Goal: Task Accomplishment & Management: Manage account settings

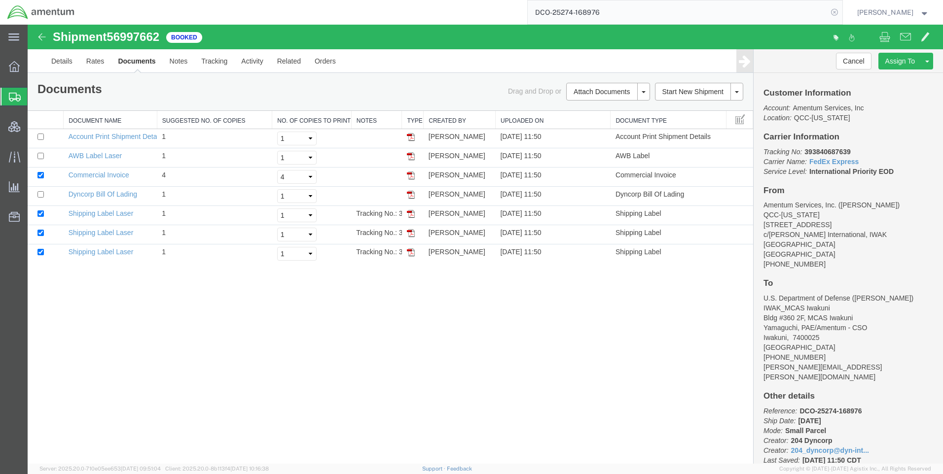
click at [841, 9] on icon at bounding box center [834, 12] width 14 height 14
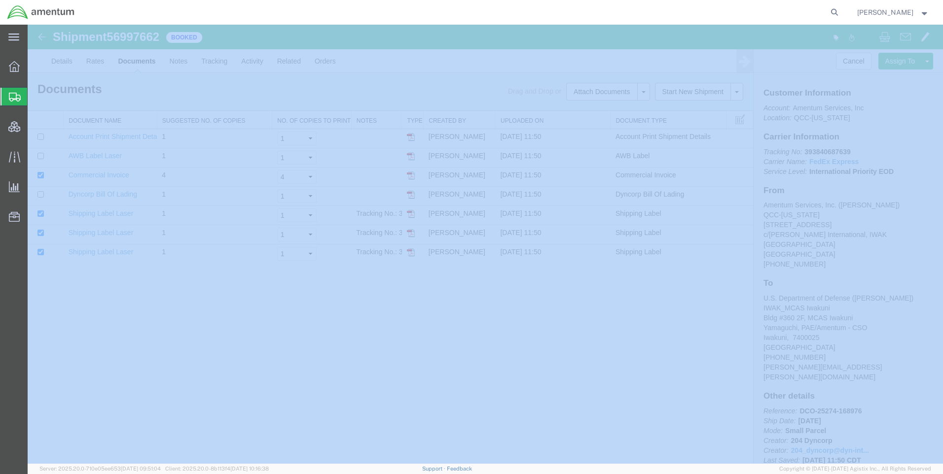
click at [841, 9] on icon at bounding box center [834, 12] width 14 height 14
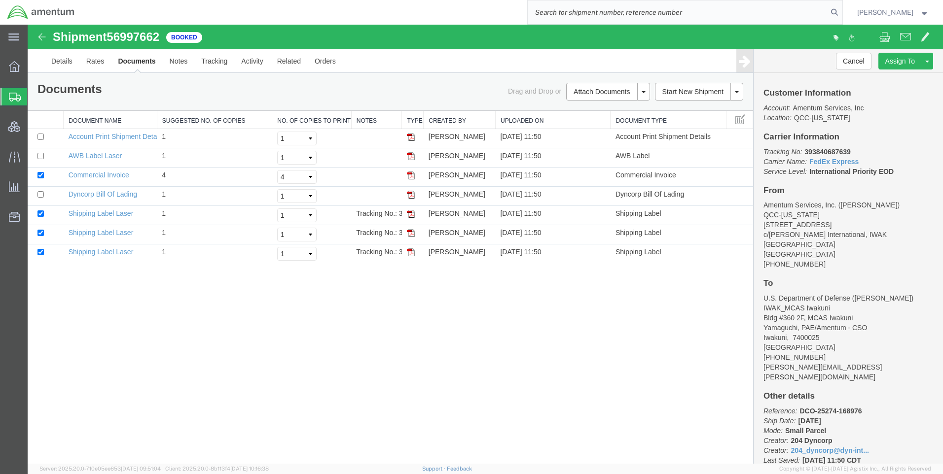
paste input "DCO-25275-169047"
type input "DCO-25275-169047"
click at [840, 10] on icon at bounding box center [834, 12] width 14 height 14
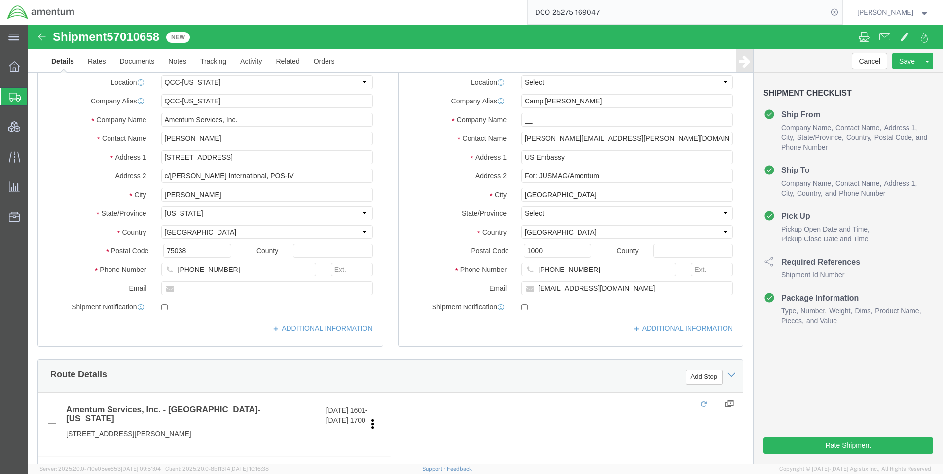
select select "42668"
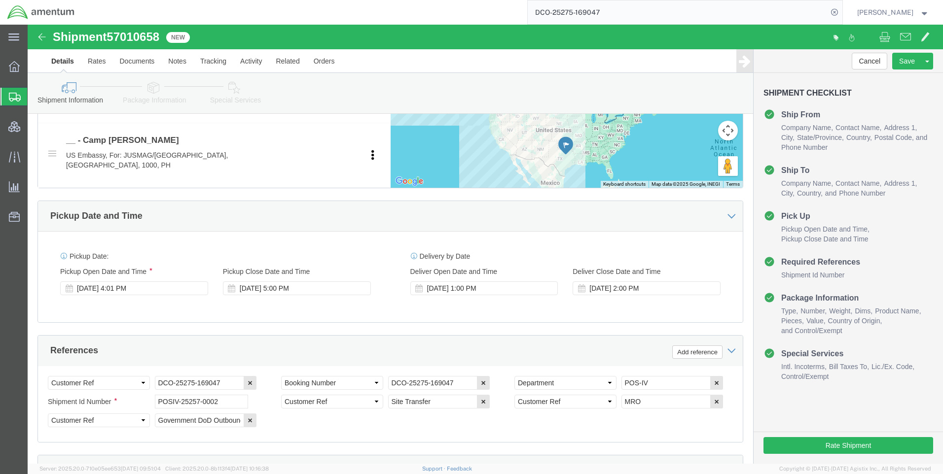
scroll to position [493, 0]
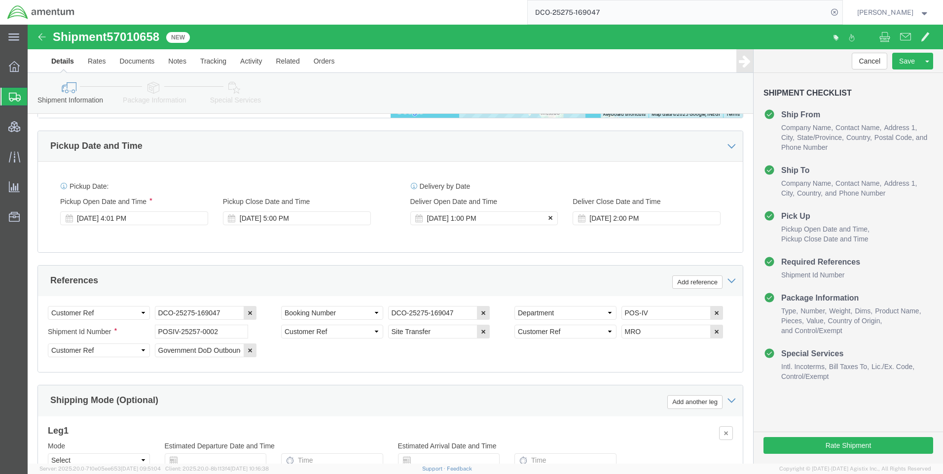
click icon
click button
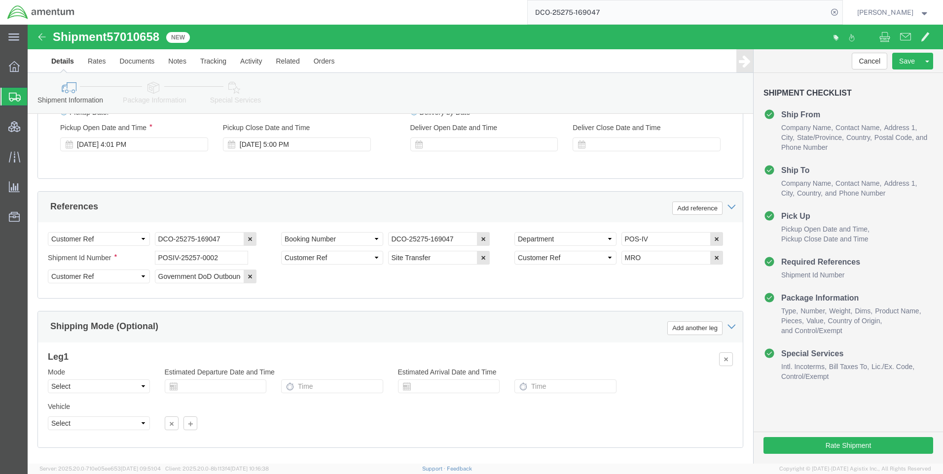
scroll to position [612, 0]
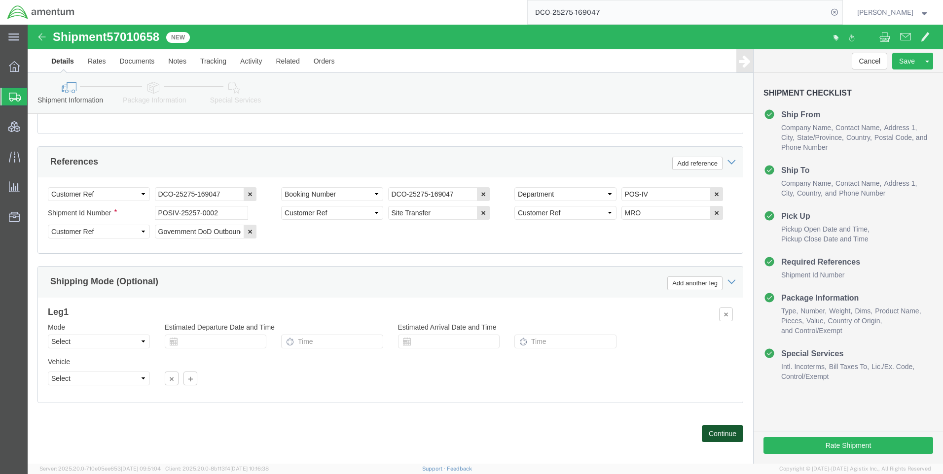
click button "Continue"
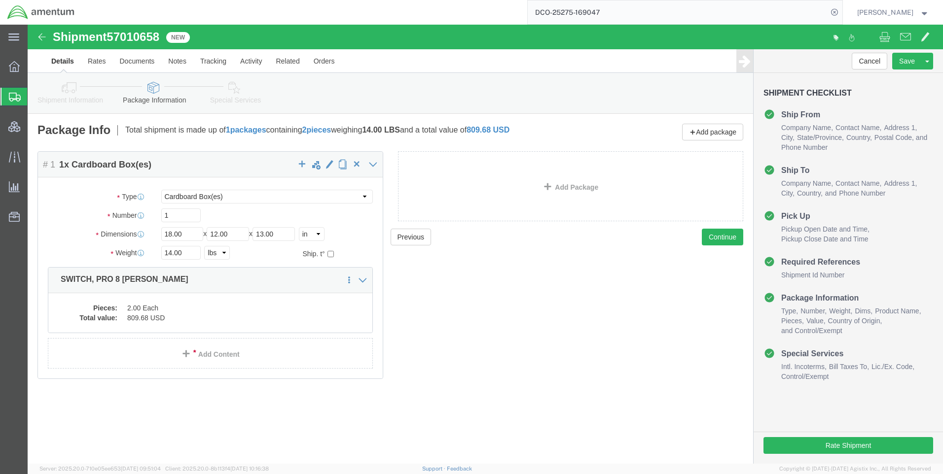
click link "Special Services"
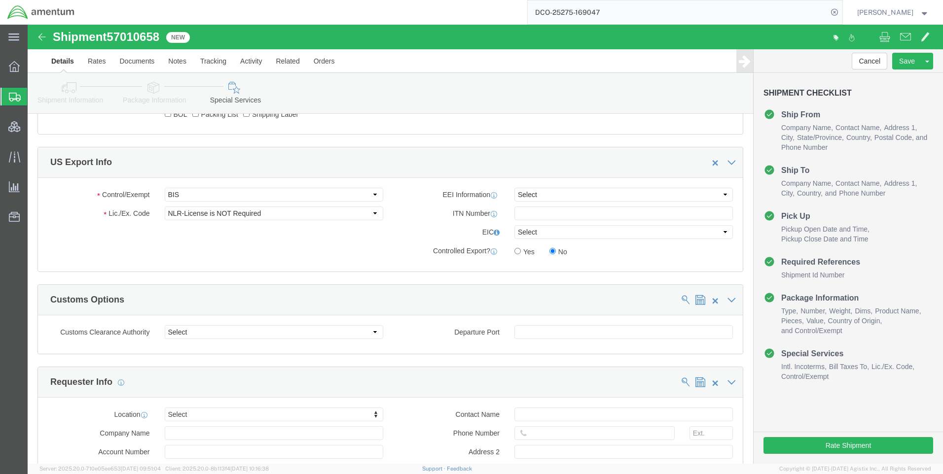
scroll to position [690, 0]
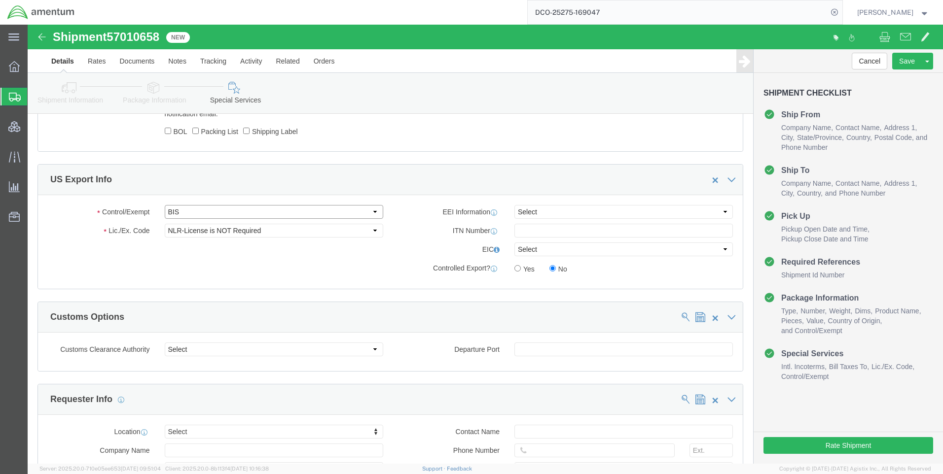
click select "Select ATF BIS DEA EPA FDA FTR ITAR OFAC Other (OPA)"
select select "FTR"
click select "Select ATF BIS DEA EPA FDA FTR ITAR OFAC Other (OPA)"
click select "Select AGR-Agricultural APP-Computers APR-Additional Permissive Exports AVS-Air…"
select select "30.37(a)"
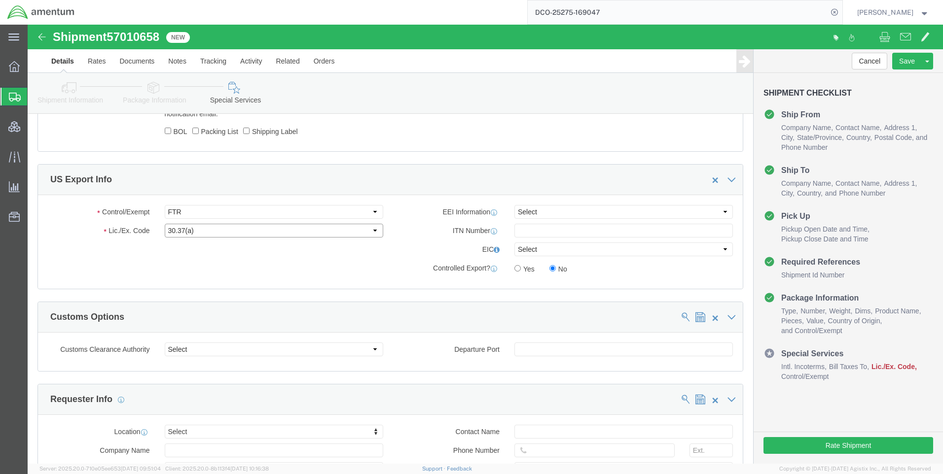
click select "Select 30.2(d)(2) 30.36 30.37(a) 30.37(f) 30.37(g) 30.37(h) 30.37(i) 30.37(j) 3…"
drag, startPoint x: 511, startPoint y: 186, endPoint x: 511, endPoint y: 192, distance: 5.4
click select "Select AES-Direct EEI Carrier File EEI EEI Exempt"
select select "EXEM"
click select "Select AES-Direct EEI Carrier File EEI EEI Exempt"
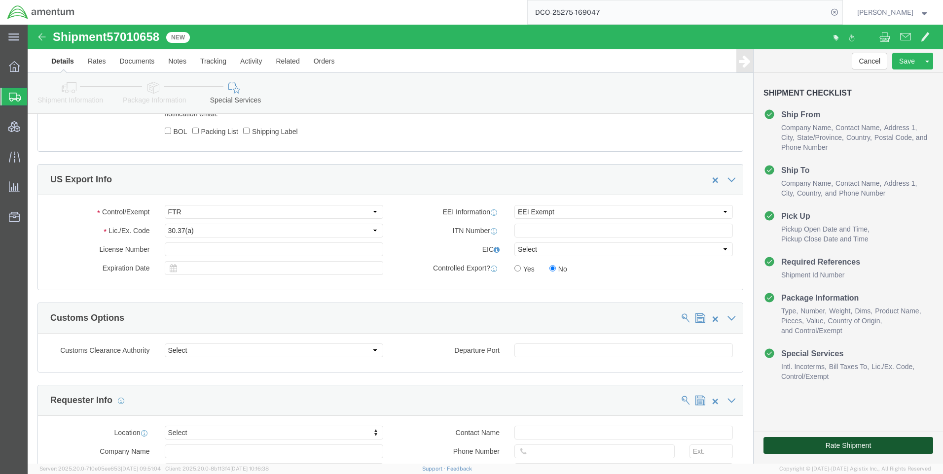
click button "Rate Shipment"
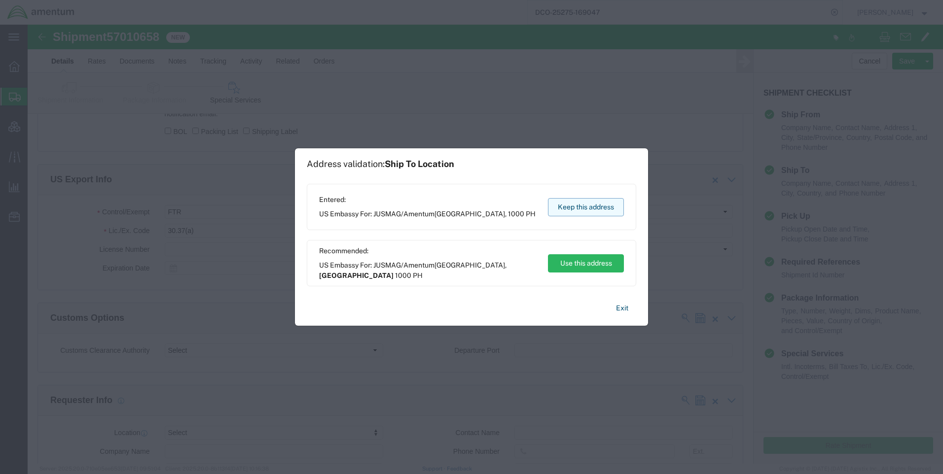
click at [564, 207] on button "Keep this address" at bounding box center [586, 207] width 76 height 18
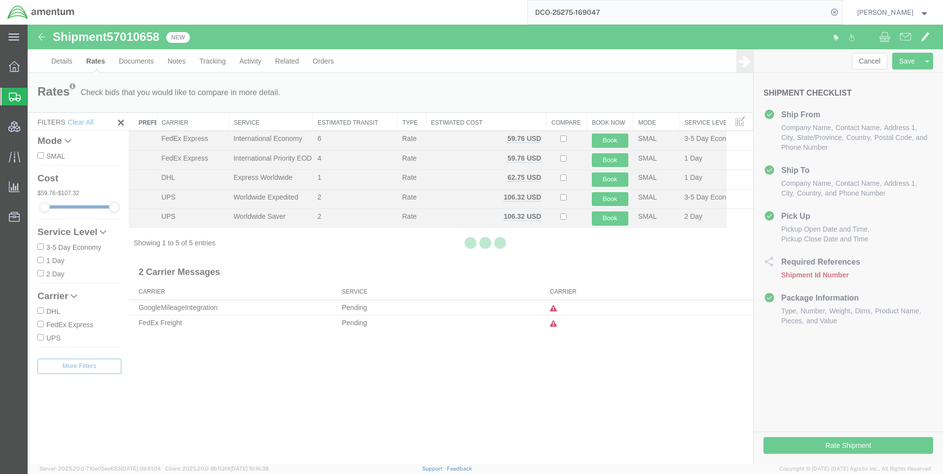
scroll to position [0, 0]
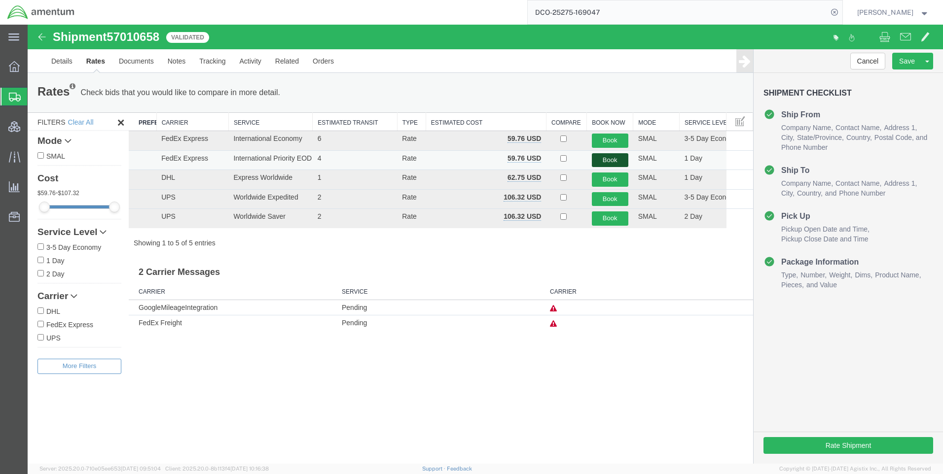
click at [619, 158] on button "Book" at bounding box center [610, 160] width 36 height 14
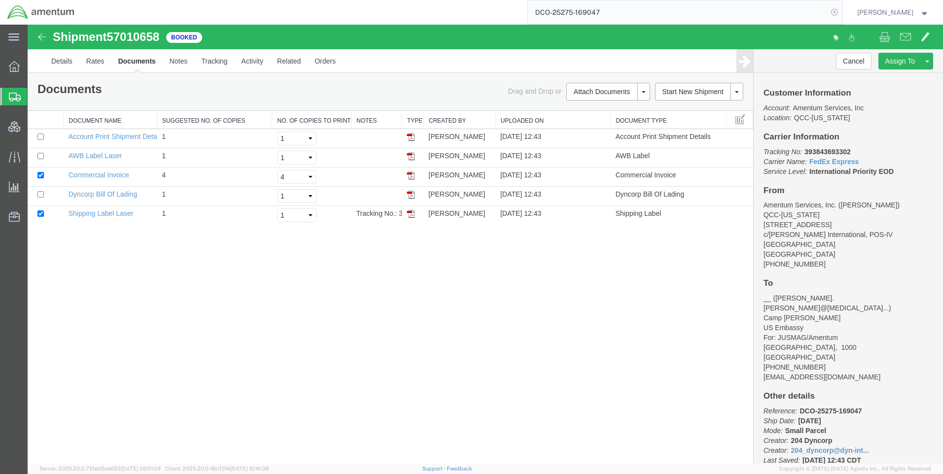
click at [841, 13] on icon at bounding box center [834, 12] width 14 height 14
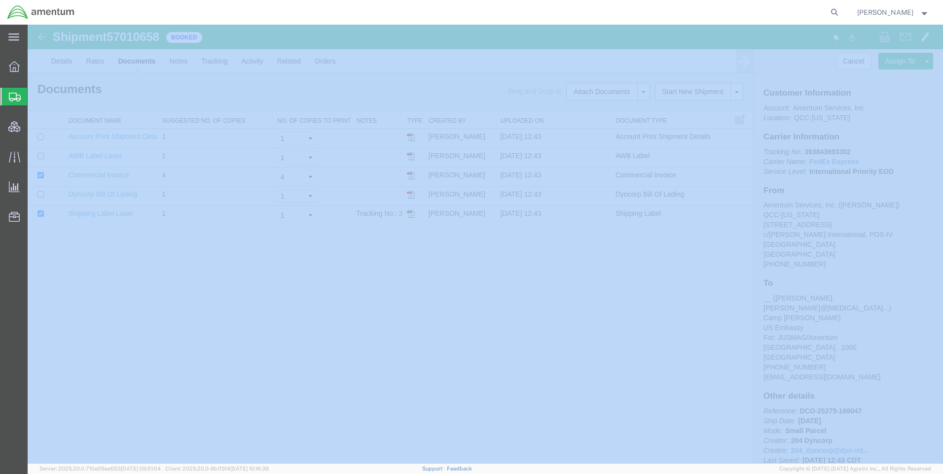
click at [841, 13] on icon at bounding box center [834, 12] width 14 height 14
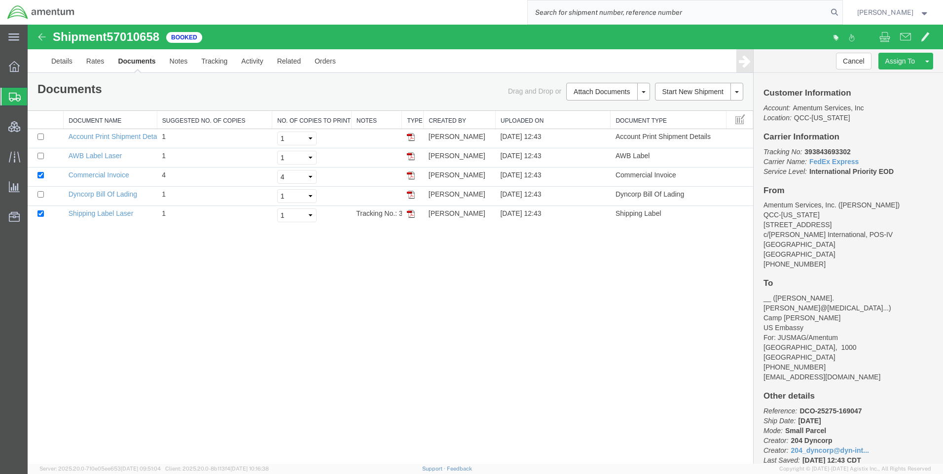
paste input "DCO-25274-168955"
type input "DCO-25274-168955"
click at [841, 10] on icon at bounding box center [834, 12] width 14 height 14
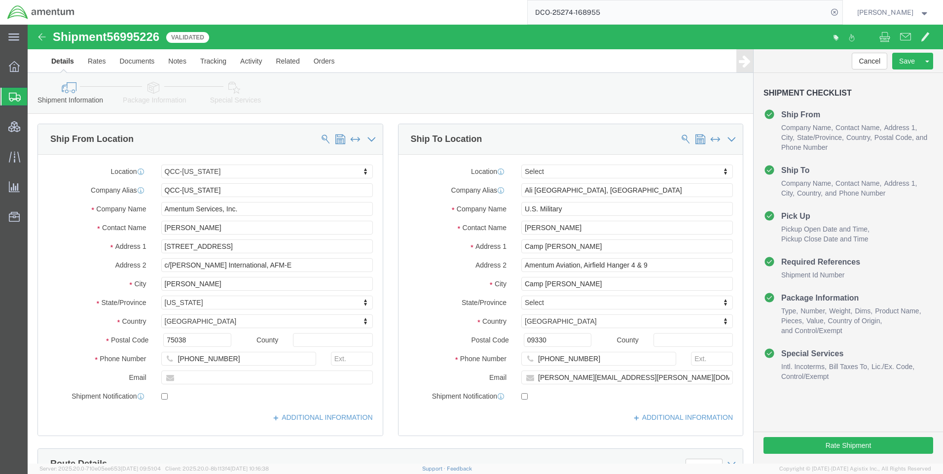
select select "42668"
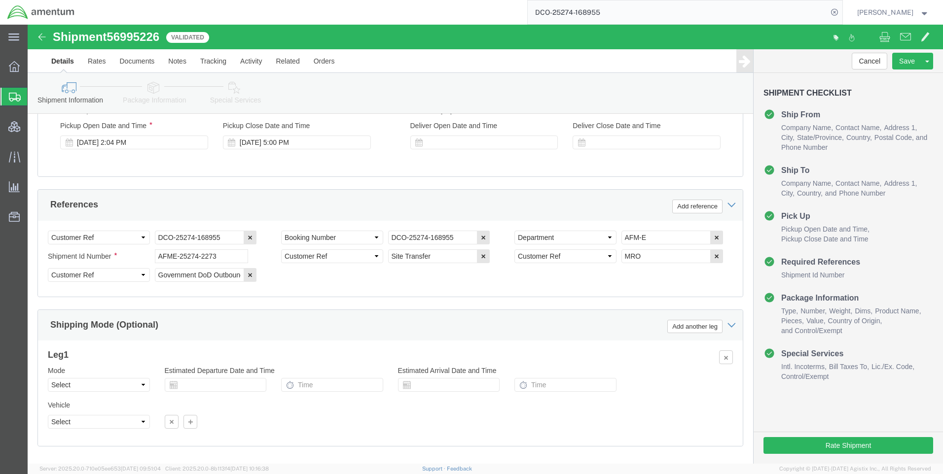
scroll to position [622, 0]
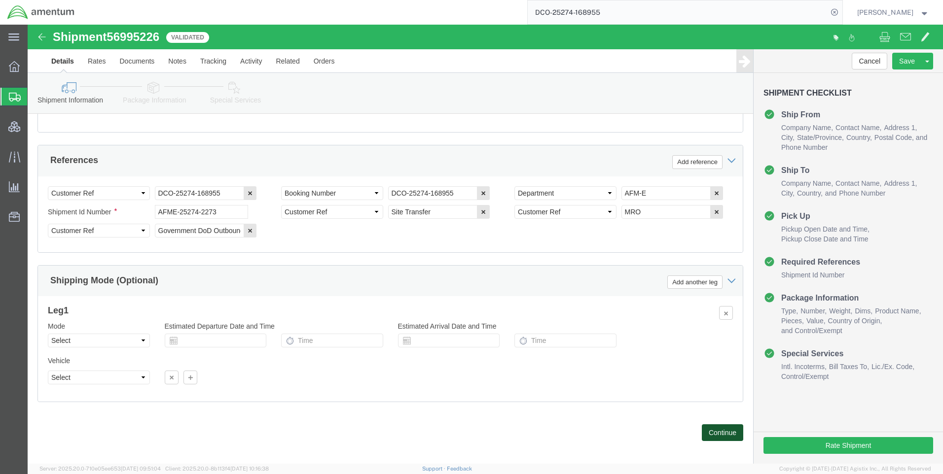
drag, startPoint x: 696, startPoint y: 396, endPoint x: 626, endPoint y: 316, distance: 105.9
click button "Continue"
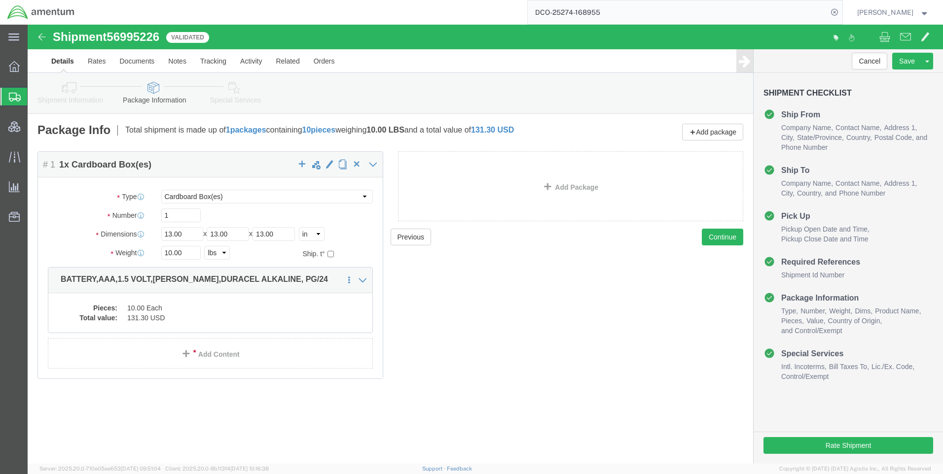
click icon
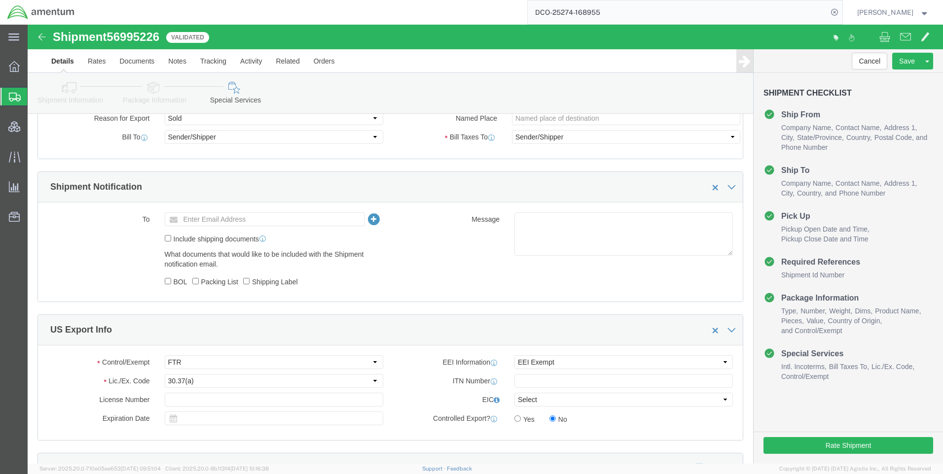
scroll to position [592, 0]
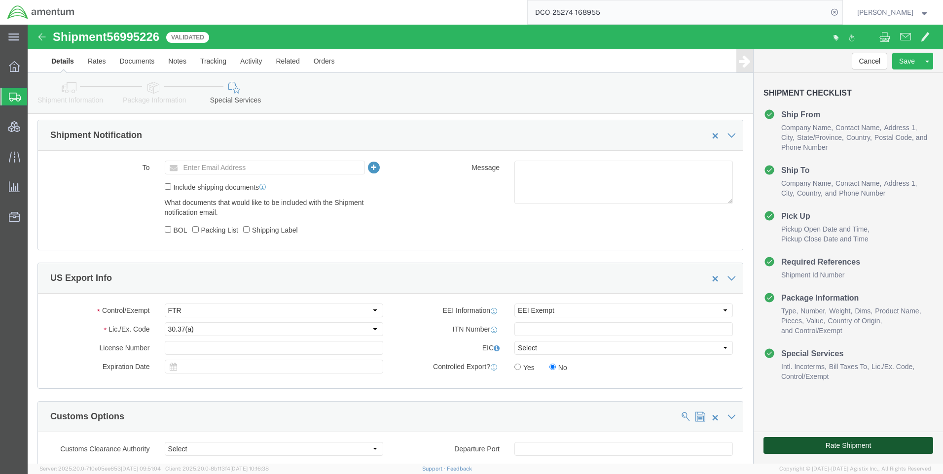
click button "Rate Shipment"
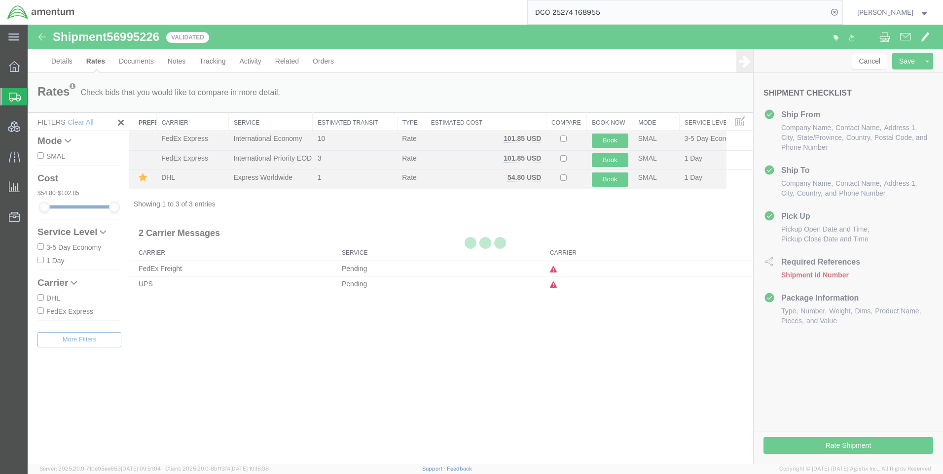
scroll to position [0, 0]
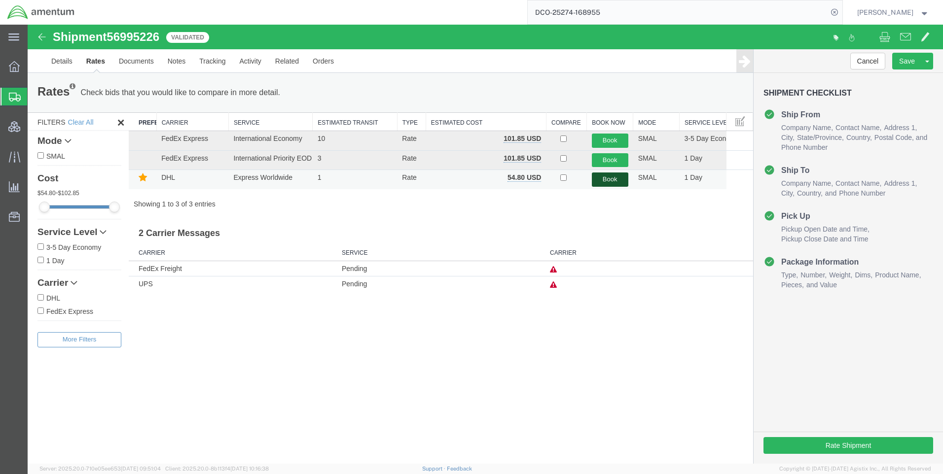
click at [612, 177] on button "Book" at bounding box center [610, 180] width 36 height 14
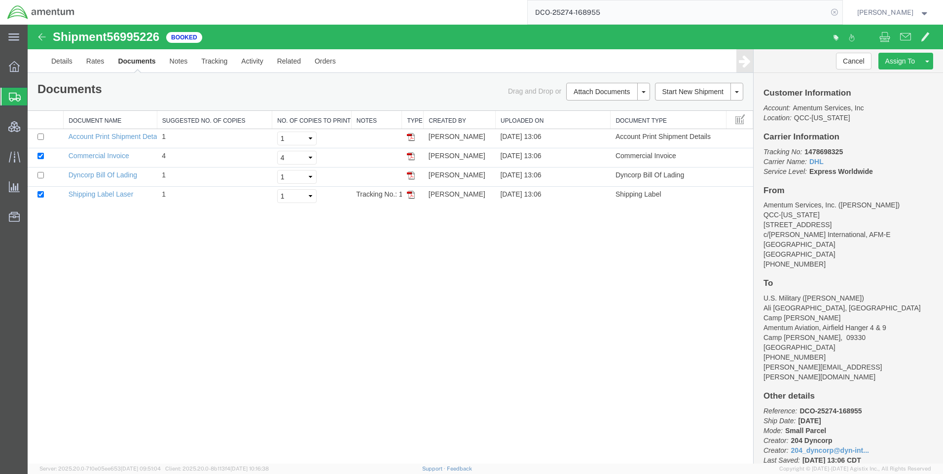
click at [841, 13] on icon at bounding box center [834, 12] width 14 height 14
paste input "DCO-25274-168964"
type input "DCO-25274-168964"
click at [841, 8] on icon at bounding box center [834, 12] width 14 height 14
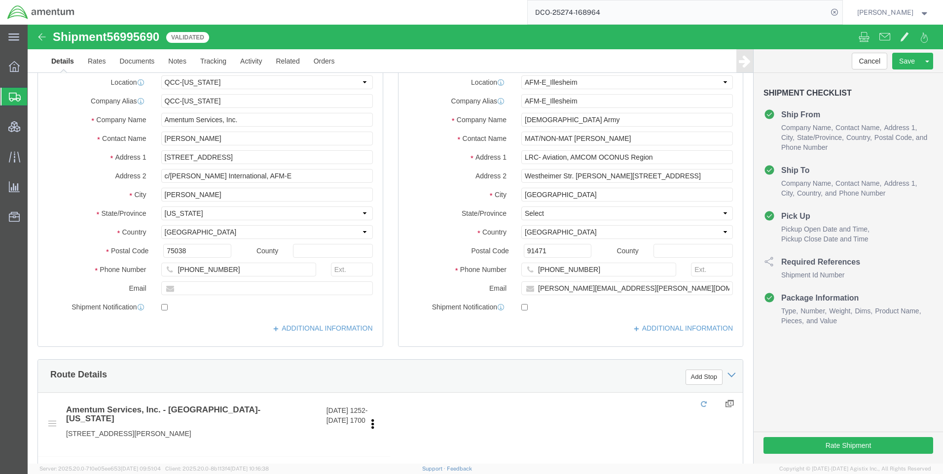
select select "42668"
select select "42637"
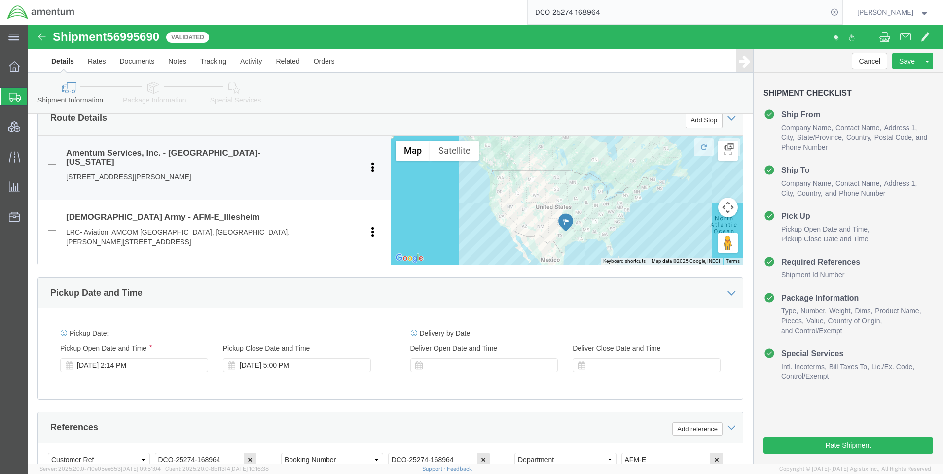
scroll to position [345, 0]
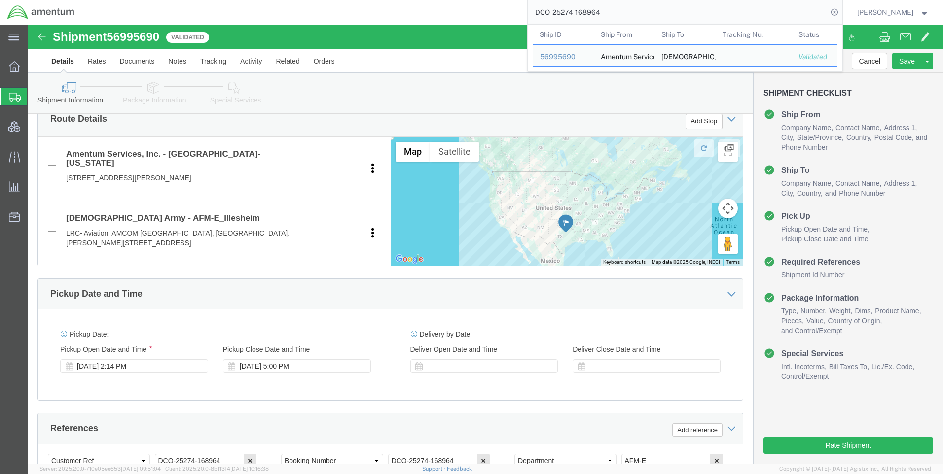
click icon
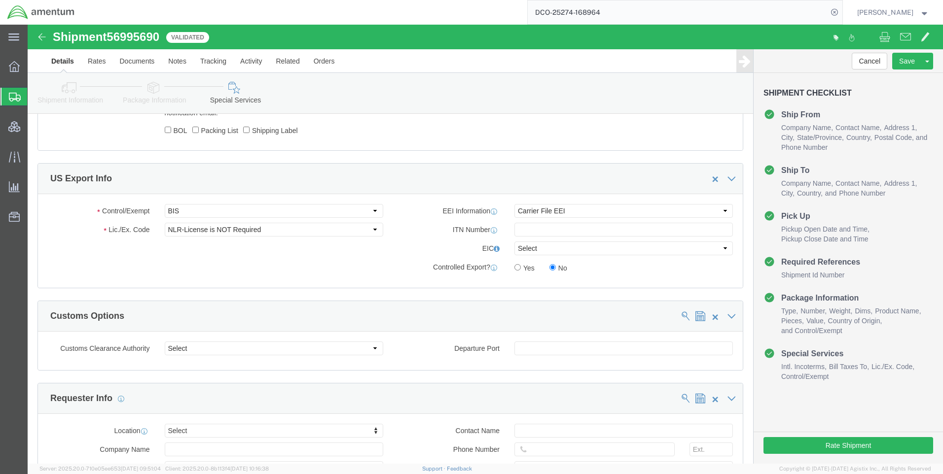
scroll to position [690, 0]
paste input "X20251001371723"
type input "X20251001371723"
drag, startPoint x: 533, startPoint y: 184, endPoint x: 531, endPoint y: 191, distance: 7.2
click select "Select AES-Direct EEI Carrier File EEI EEI Exempt"
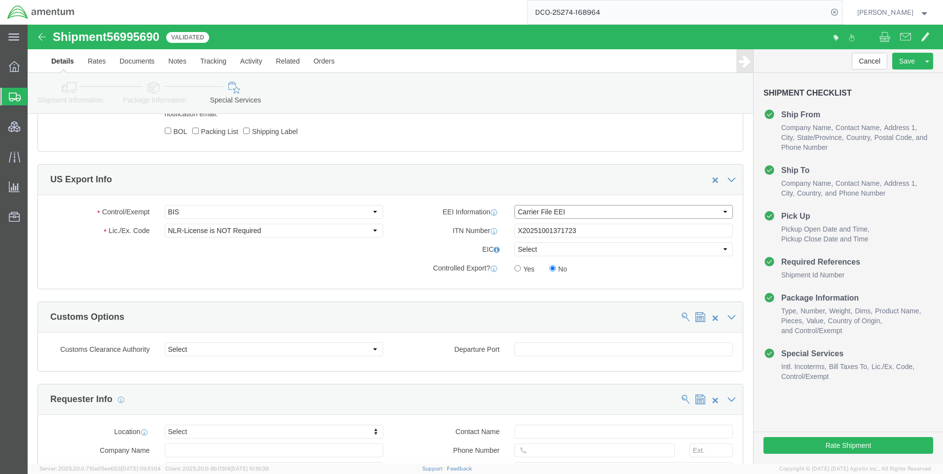
select select "AESD"
click select "Select AES-Direct EEI Carrier File EEI EEI Exempt"
click button "Rate Shipment"
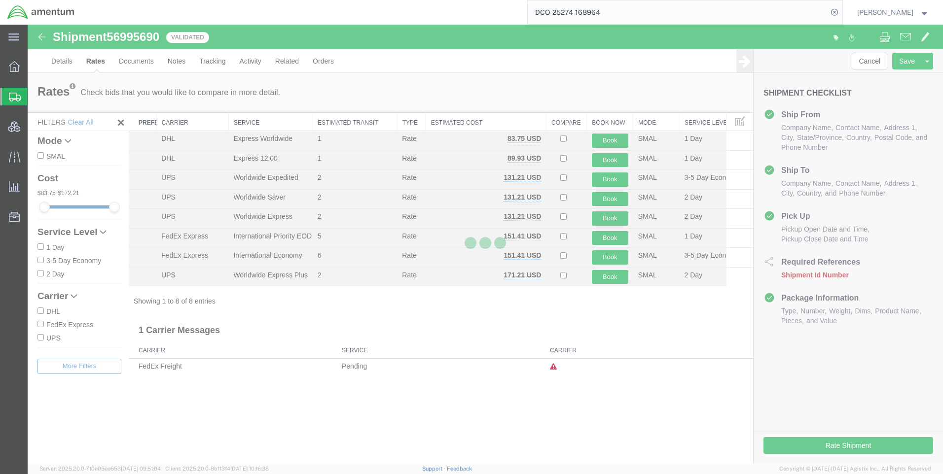
scroll to position [0, 0]
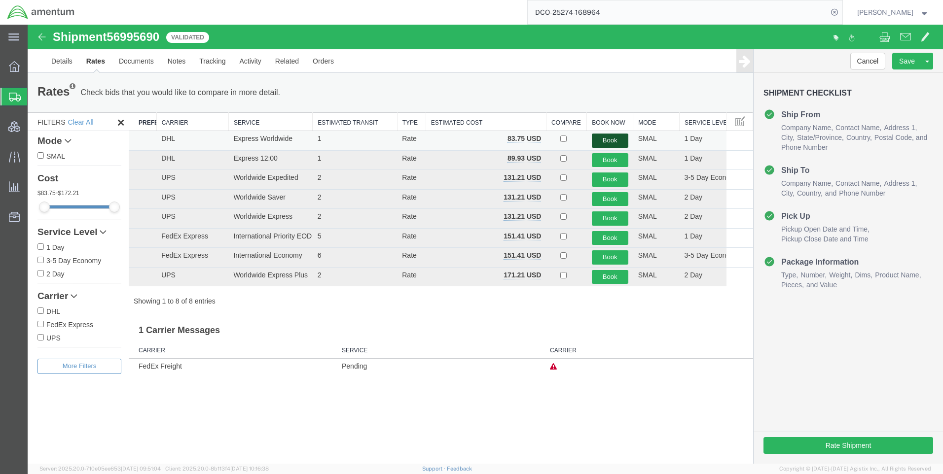
click at [604, 138] on button "Book" at bounding box center [610, 141] width 36 height 14
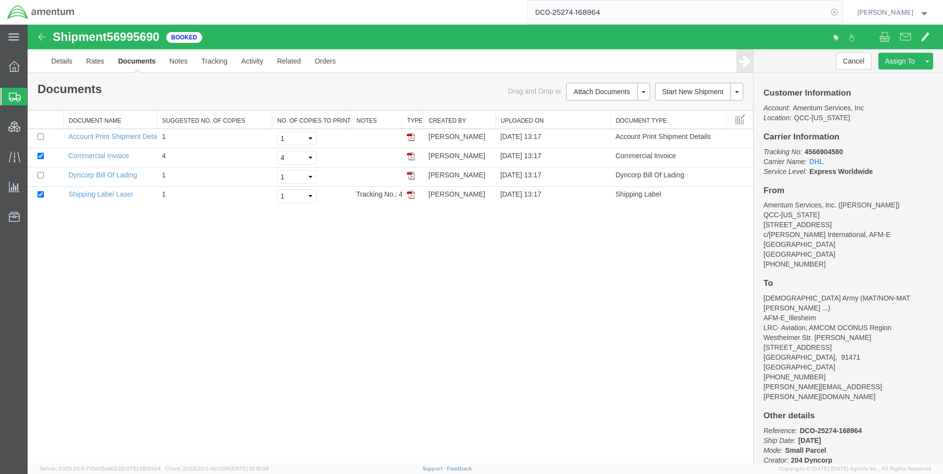
click at [841, 12] on icon at bounding box center [834, 12] width 14 height 14
click at [841, 11] on icon at bounding box center [834, 12] width 14 height 14
paste input "DCO-25275-169051"
type input "DCO-25275-169051"
click at [838, 10] on icon at bounding box center [834, 12] width 14 height 14
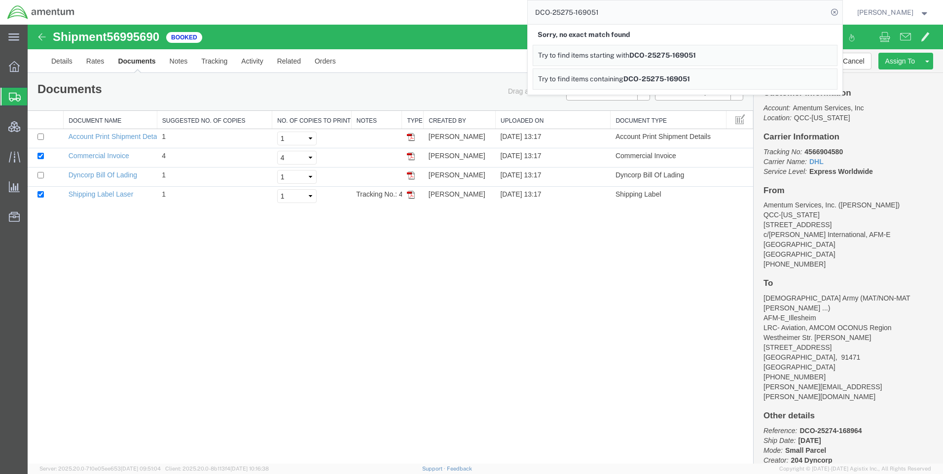
click at [838, 10] on icon at bounding box center [834, 12] width 14 height 14
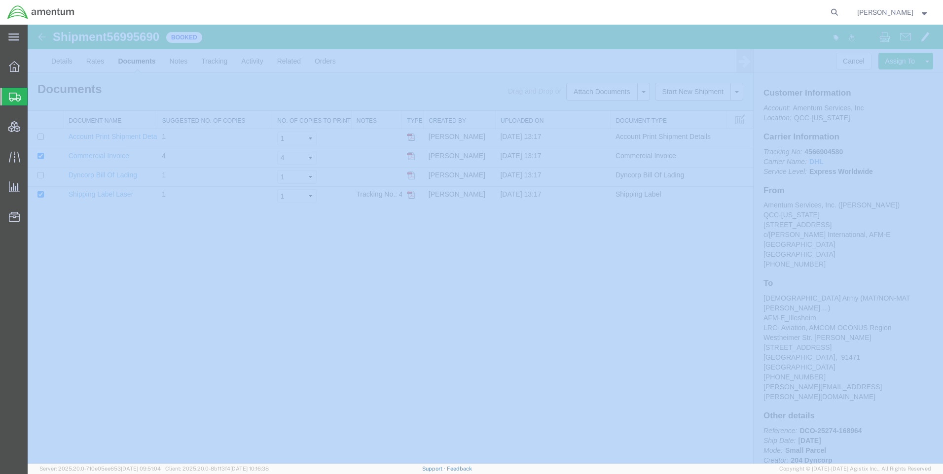
click at [838, 10] on icon at bounding box center [834, 12] width 14 height 14
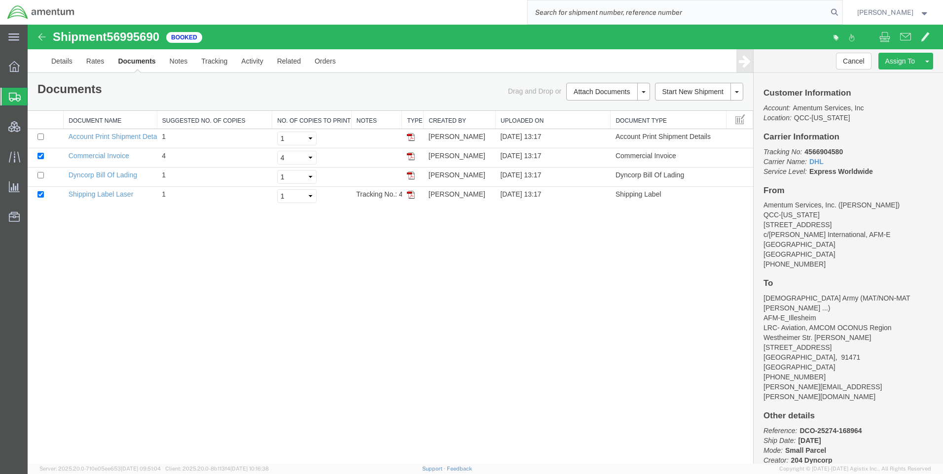
paste input "DCO-25275-169051"
type input "DCO-25275-169051"
click at [836, 13] on icon at bounding box center [834, 12] width 14 height 14
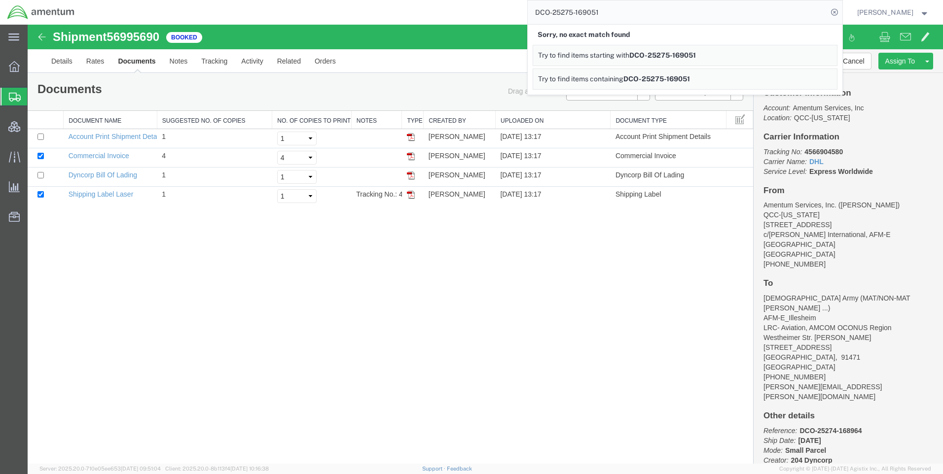
click at [836, 13] on icon at bounding box center [834, 12] width 14 height 14
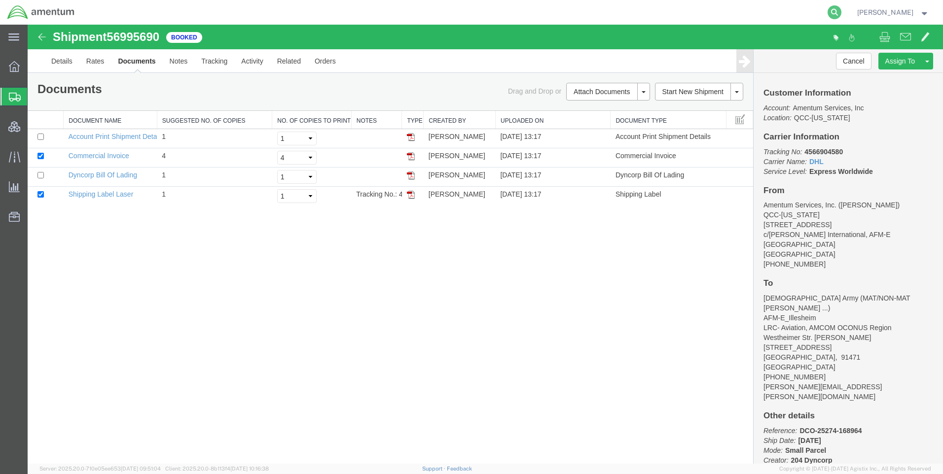
click at [839, 12] on icon at bounding box center [834, 12] width 14 height 14
paste input "DCO-25275-169051"
type input "DCO-25275-169051"
click at [841, 9] on icon at bounding box center [834, 12] width 14 height 14
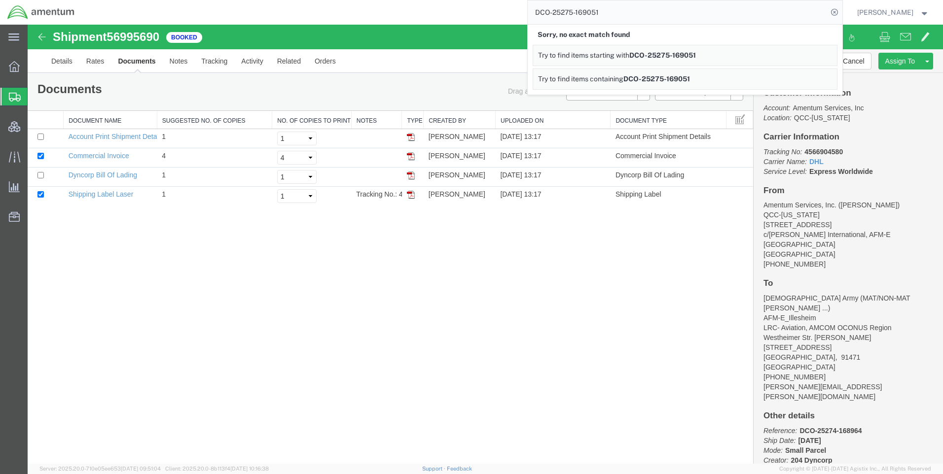
click at [841, 9] on icon at bounding box center [834, 12] width 14 height 14
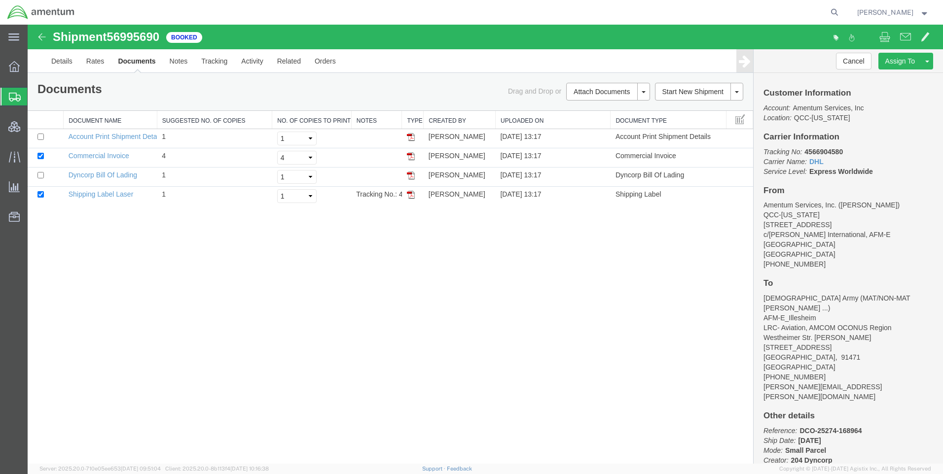
click at [841, 9] on icon at bounding box center [834, 12] width 14 height 14
paste input "DCO-25275-169051"
type input "DCO-25275-169051"
click at [839, 9] on icon at bounding box center [834, 12] width 14 height 14
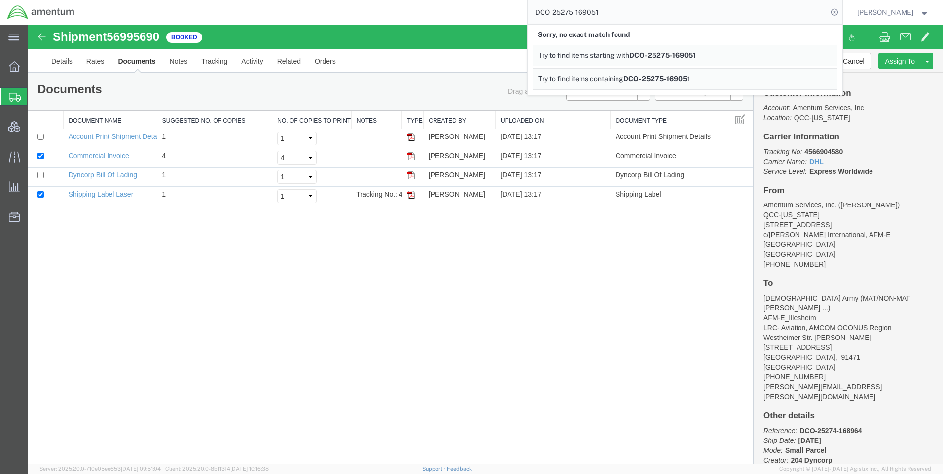
click at [839, 9] on icon at bounding box center [834, 12] width 14 height 14
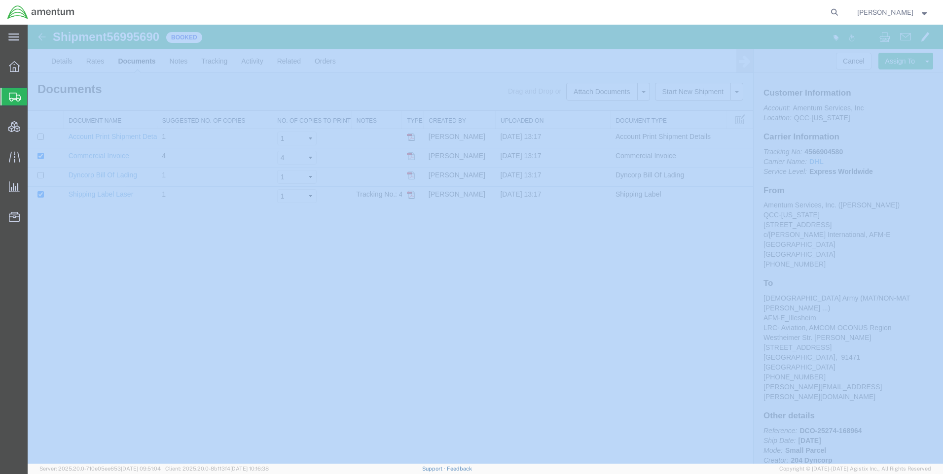
click at [839, 9] on icon at bounding box center [834, 12] width 14 height 14
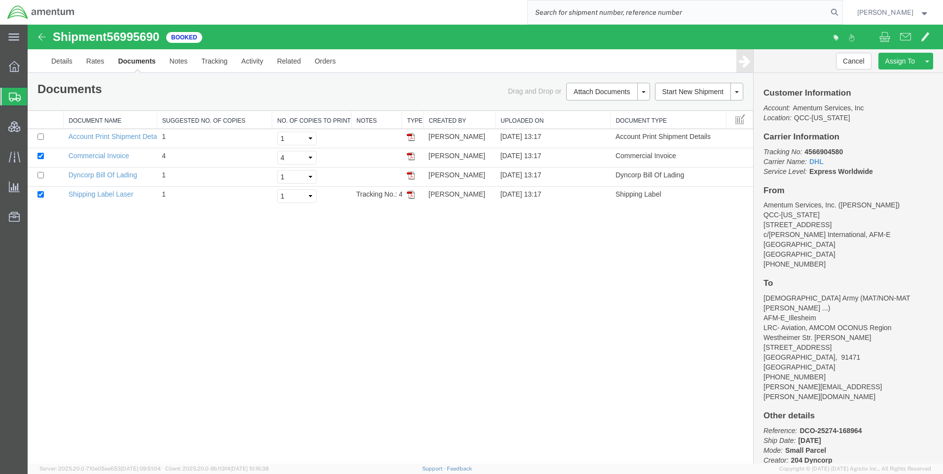
paste input "DCO-25275-169051"
type input "DCO-25275-169051"
click at [841, 8] on icon at bounding box center [834, 12] width 14 height 14
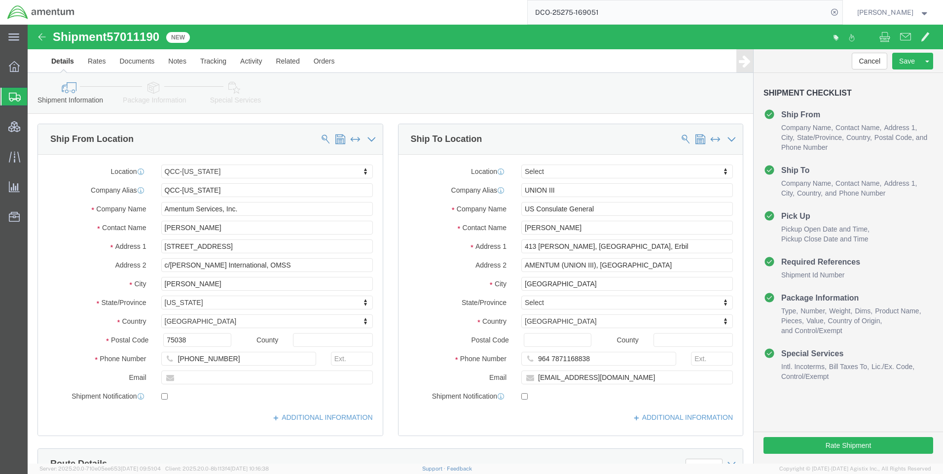
select select "42668"
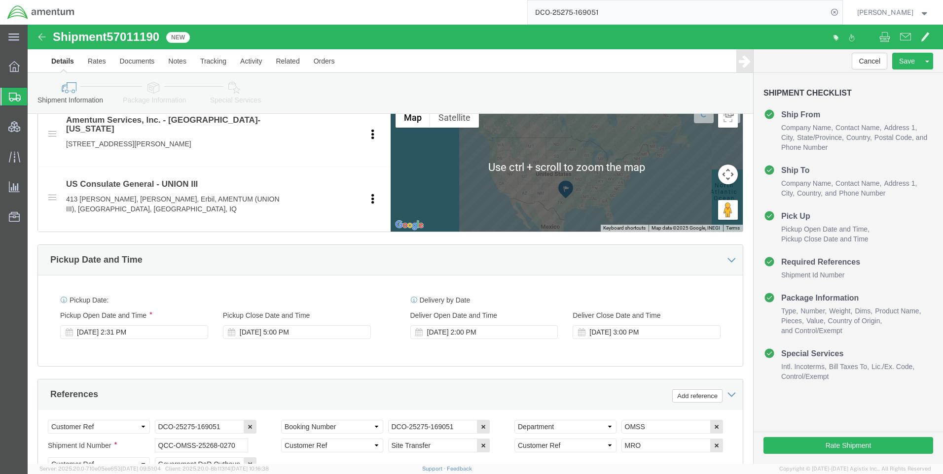
scroll to position [394, 0]
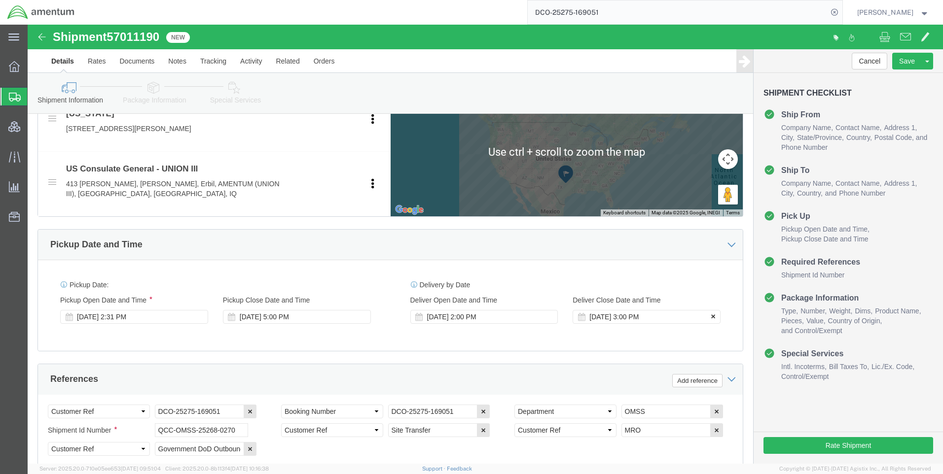
click icon
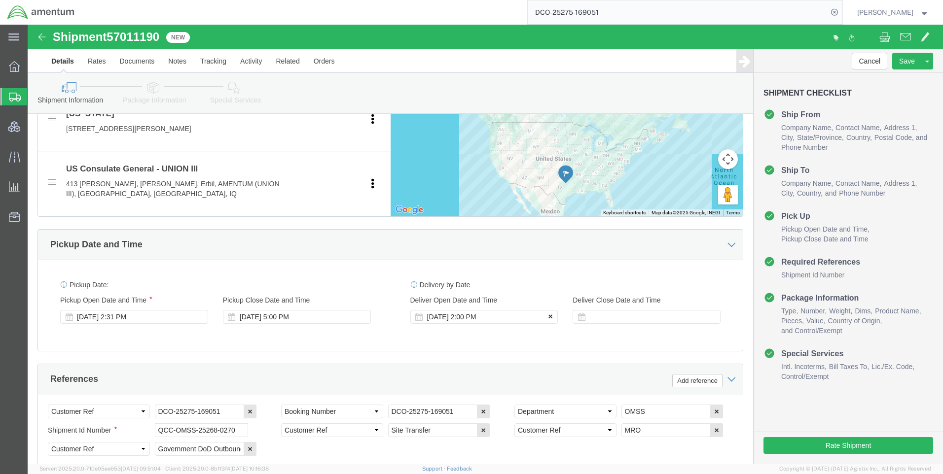
click icon
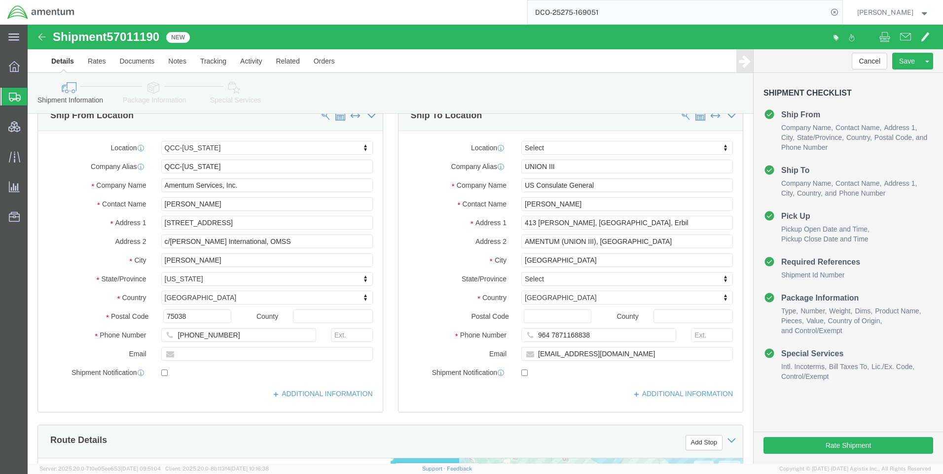
scroll to position [0, 0]
